Goal: Task Accomplishment & Management: Complete application form

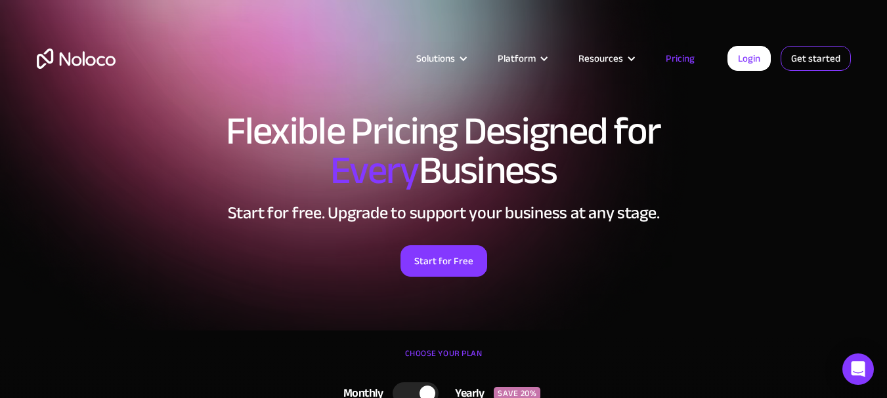
click at [800, 58] on link "Get started" at bounding box center [815, 58] width 70 height 25
